Goal: Find specific fact: Find contact information

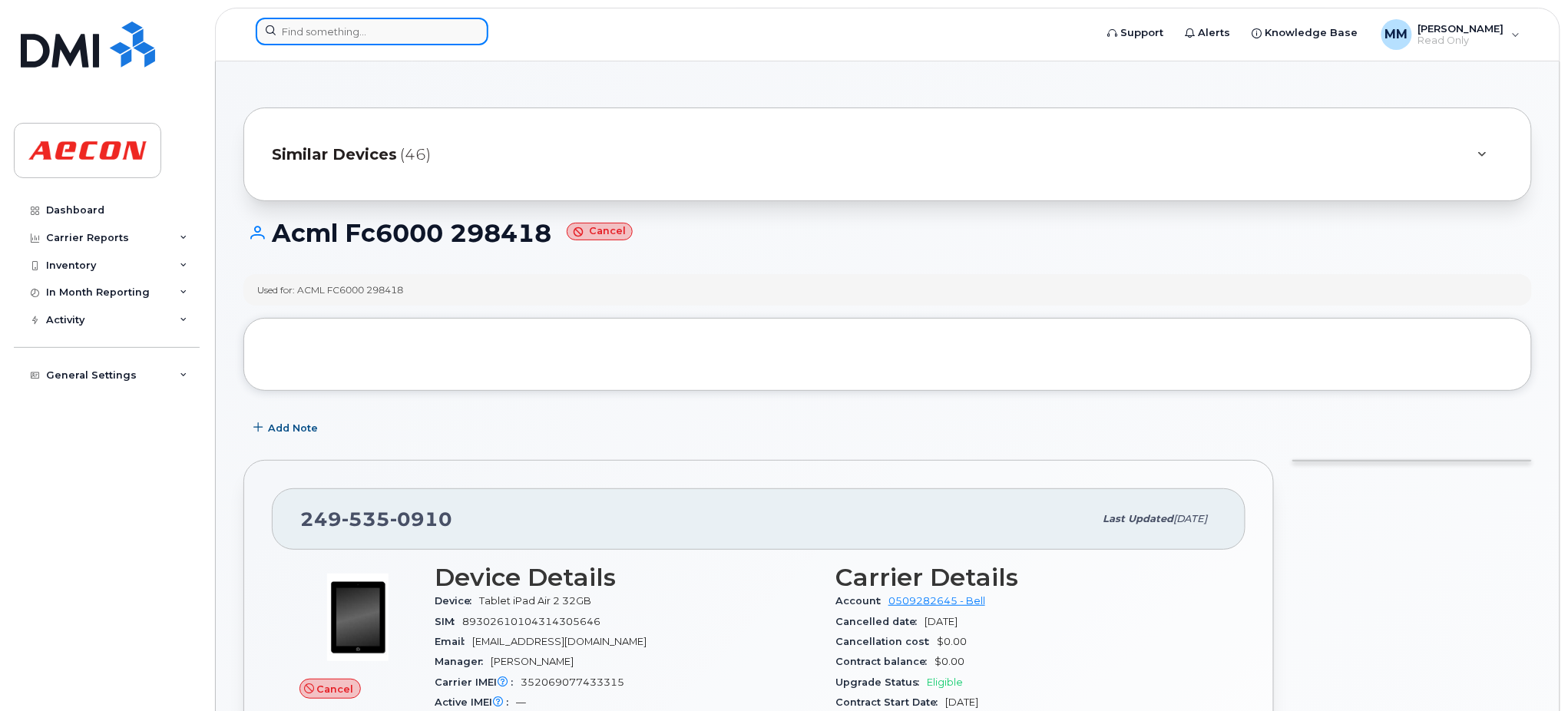
click at [404, 26] on input at bounding box center [372, 31] width 233 height 27
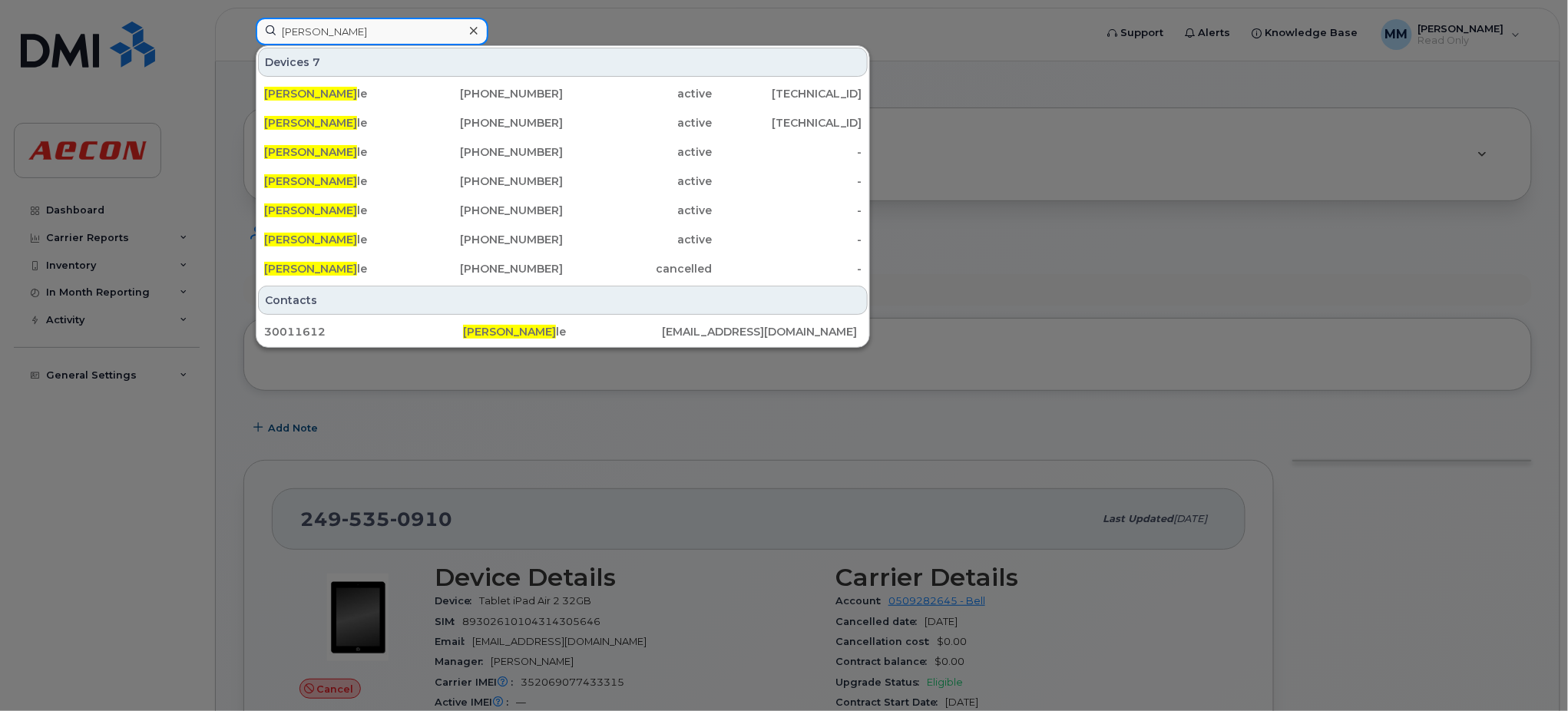
drag, startPoint x: 397, startPoint y: 26, endPoint x: 138, endPoint y: 12, distance: 259.4
click at [244, 18] on div "andrew drysda Devices 7 Andrew Drysda le 416-209-5612 active 174.90.197.114 And…" at bounding box center [670, 34] width 854 height 33
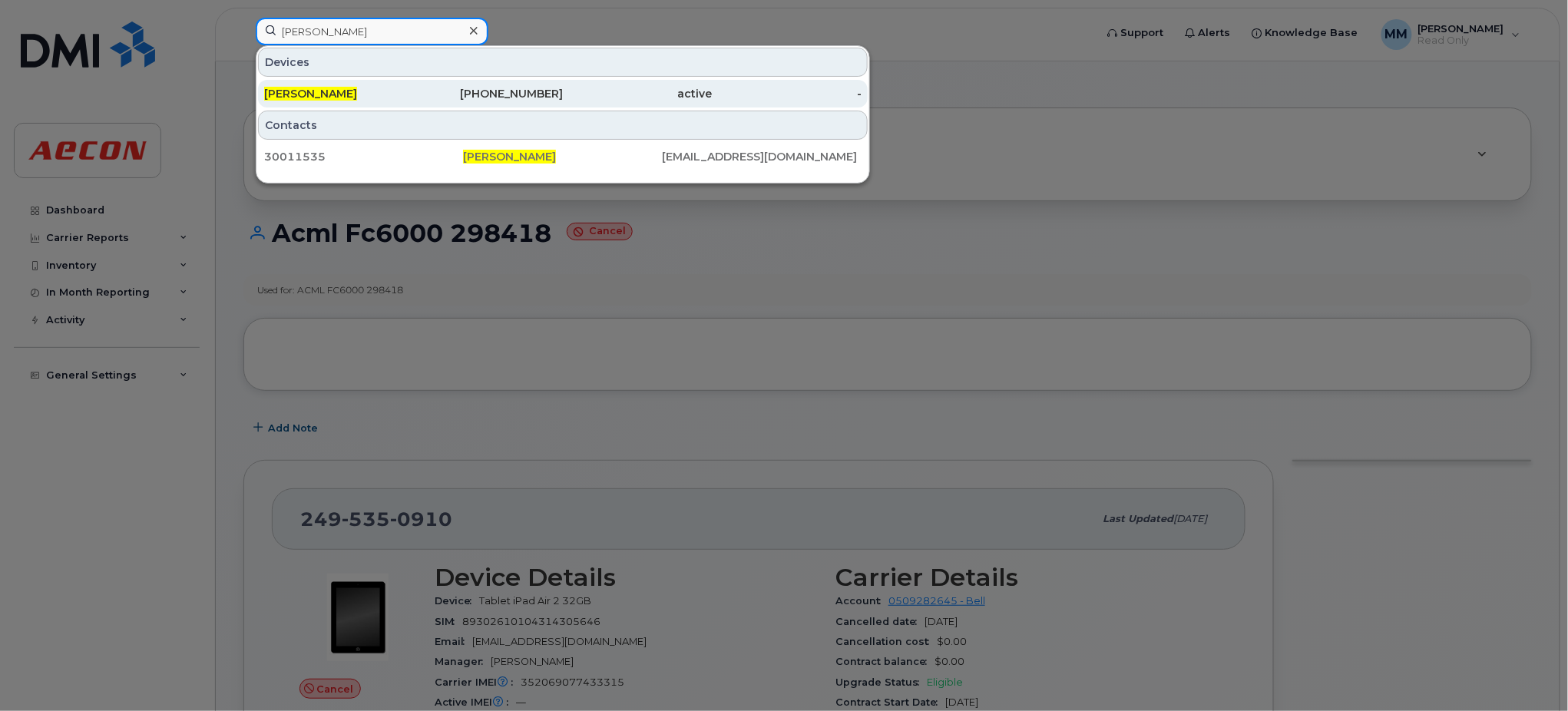
type input "darryl black"
click at [521, 91] on div "705-816-6654" at bounding box center [489, 93] width 150 height 15
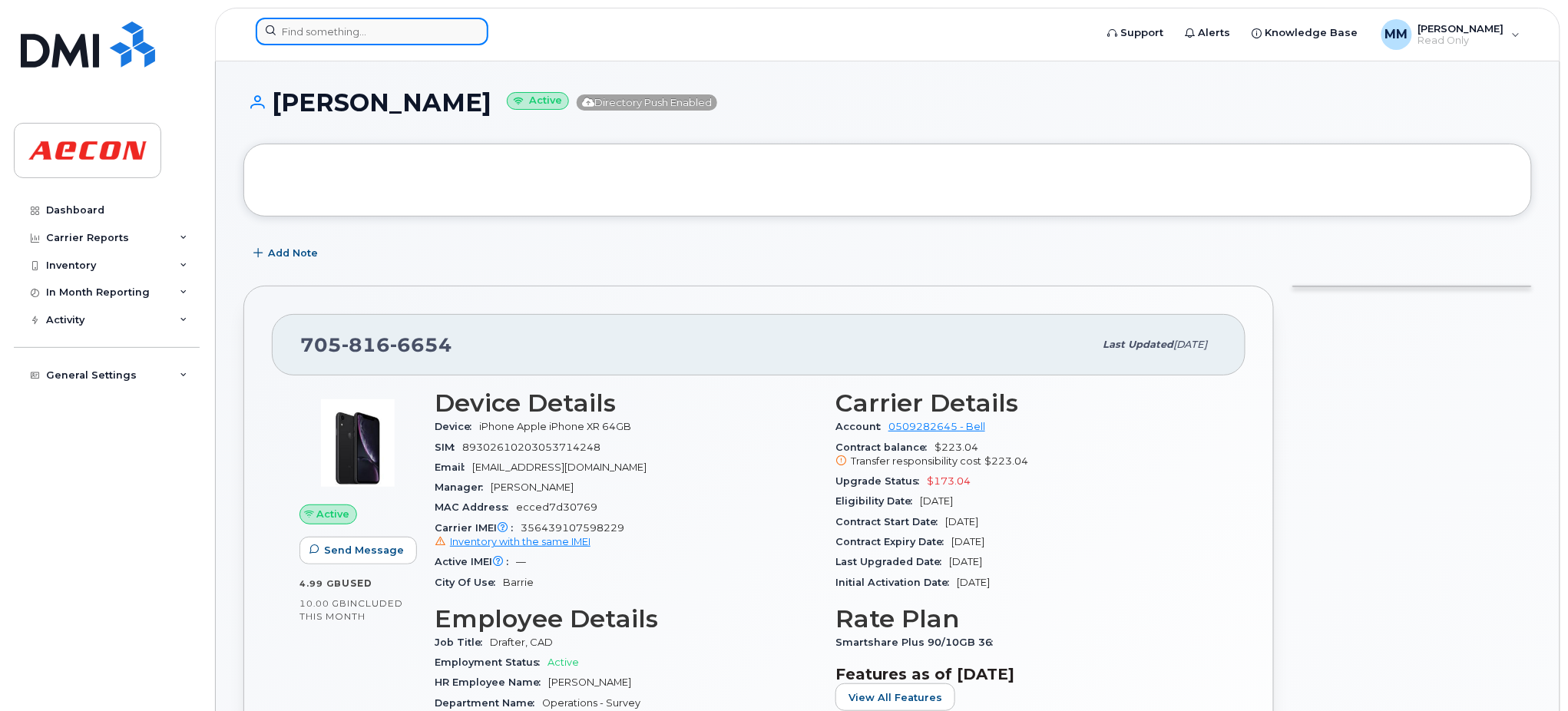
click at [388, 29] on input at bounding box center [372, 31] width 233 height 27
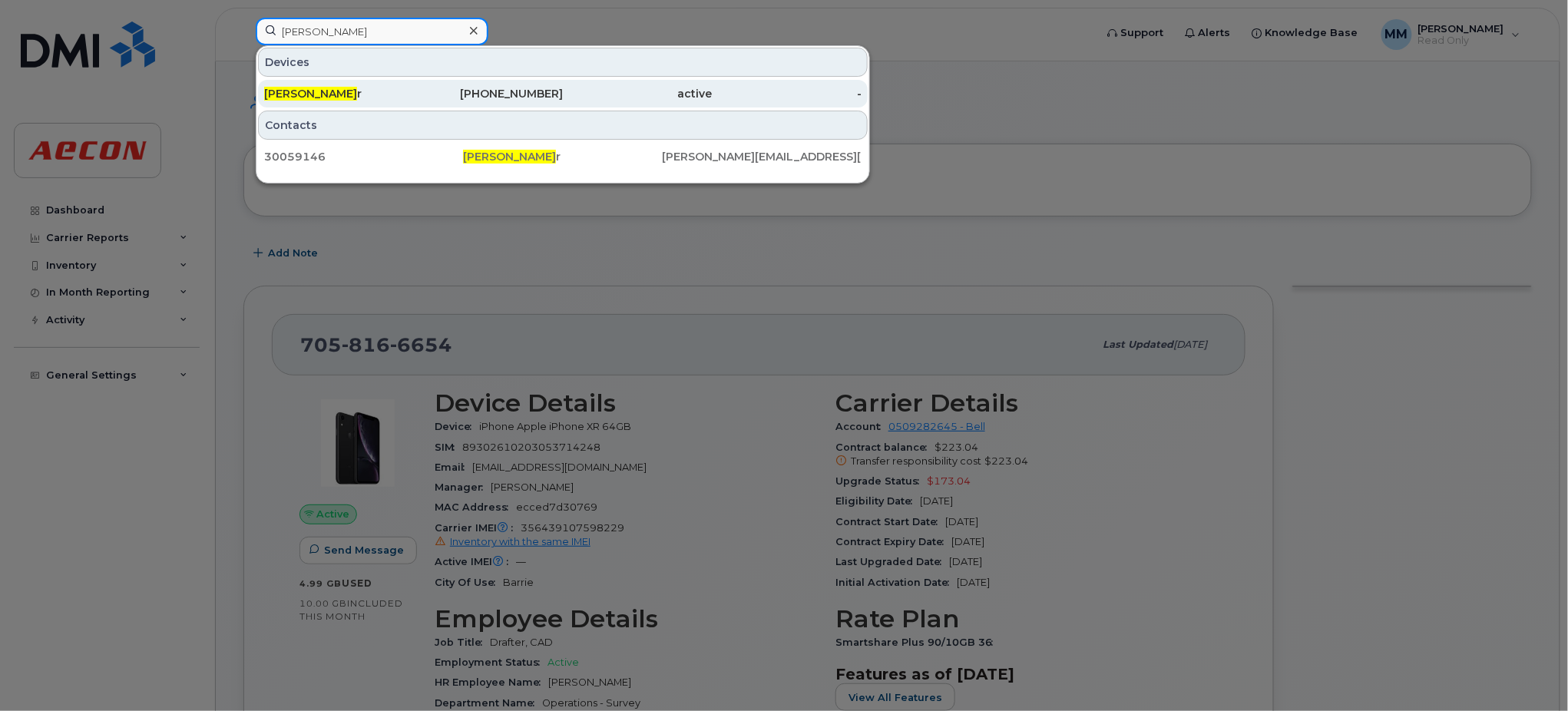
type input "[PERSON_NAME]"
click at [535, 90] on div "[PHONE_NUMBER]" at bounding box center [489, 93] width 150 height 15
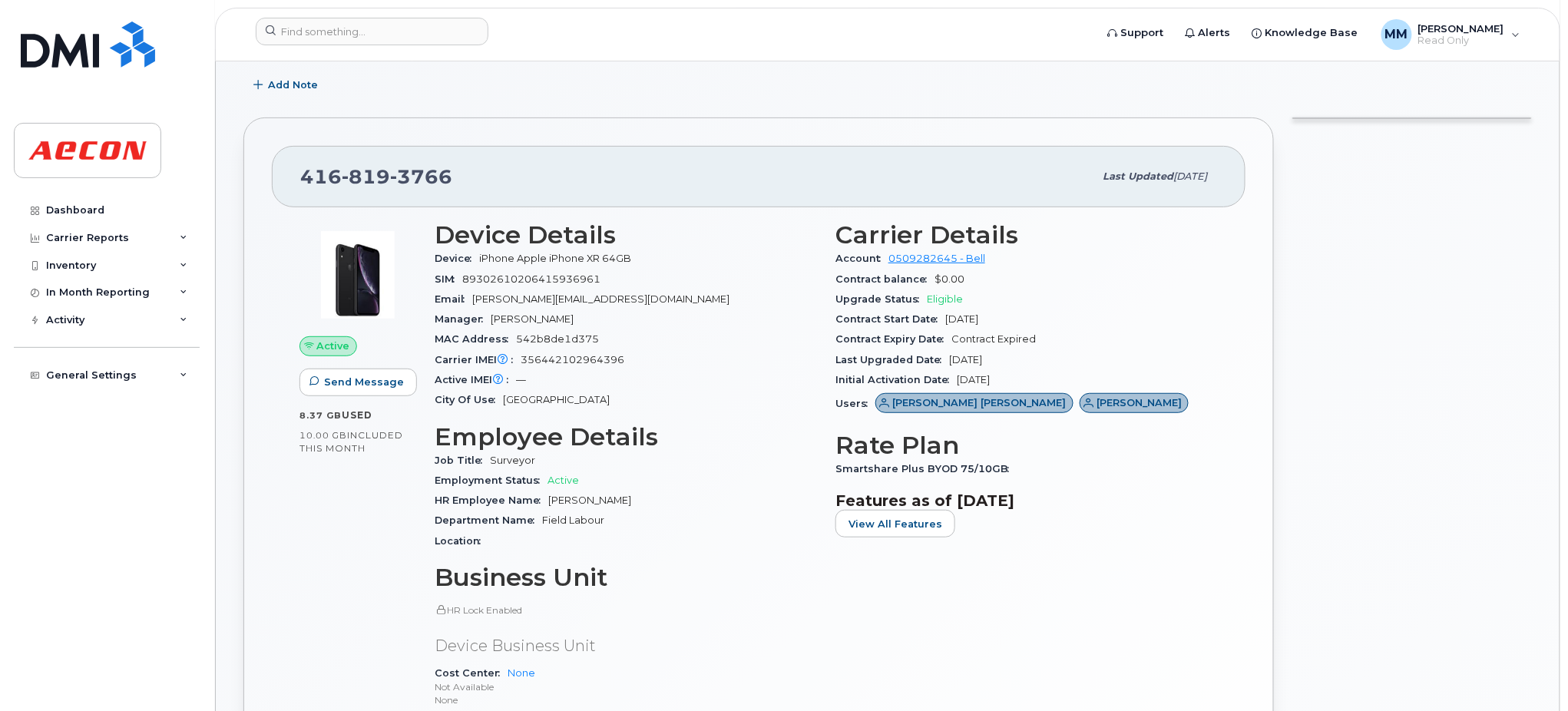
scroll to position [204, 0]
